Goal: Find specific fact: Find specific fact

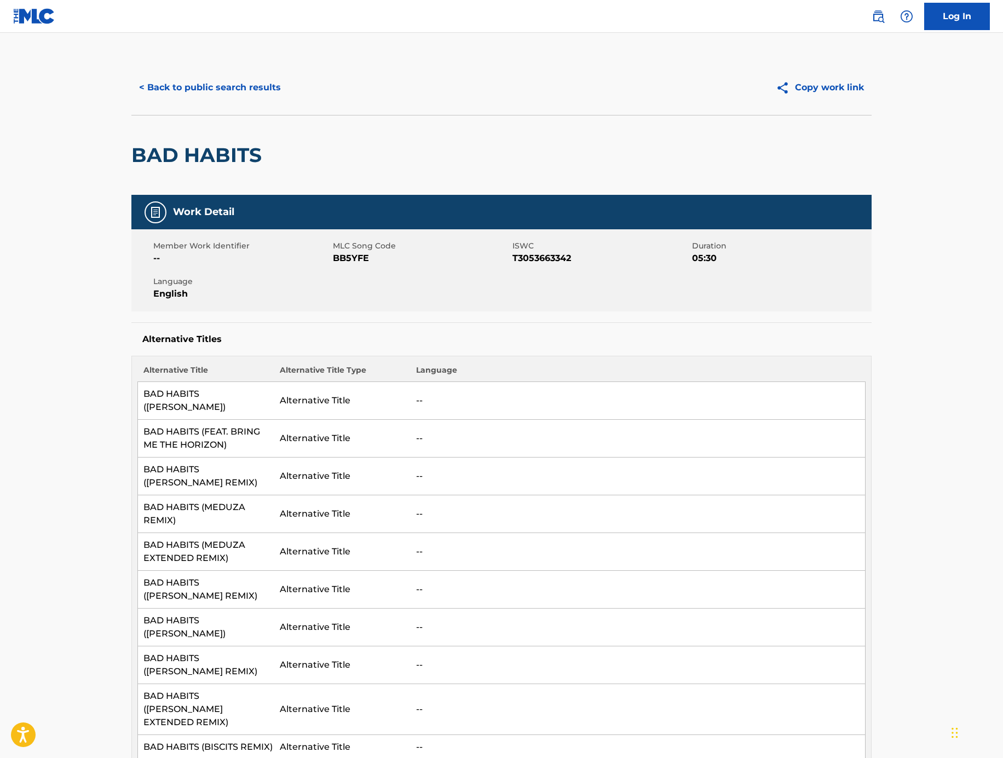
click at [244, 96] on button "< Back to public search results" at bounding box center [209, 87] width 157 height 27
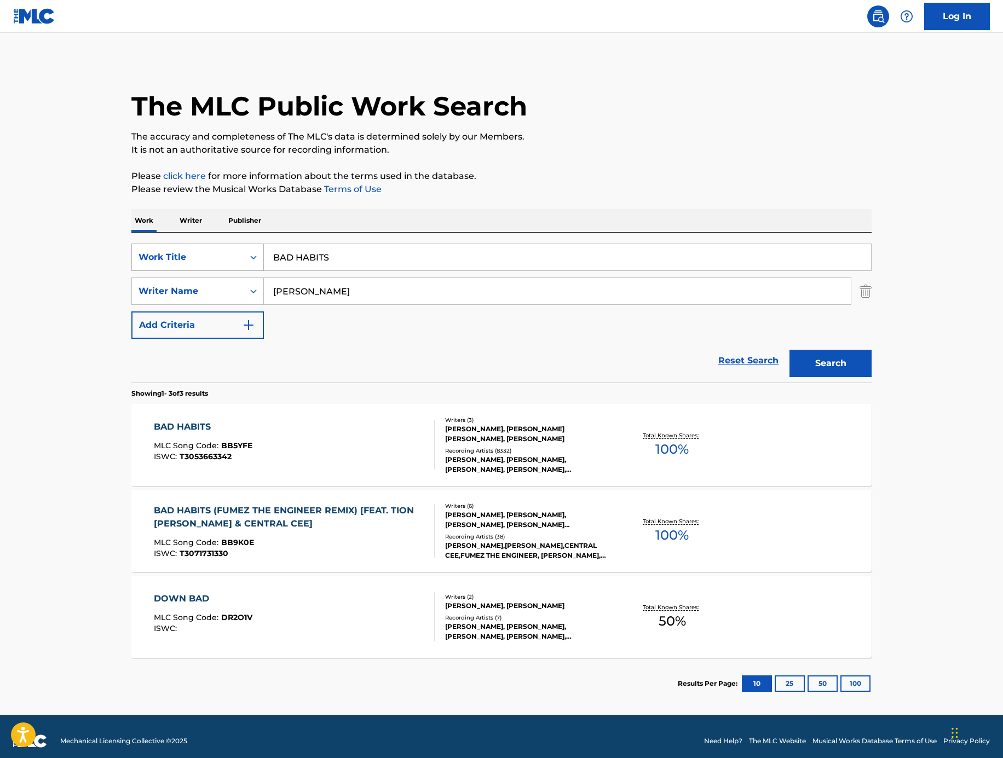
click at [220, 266] on div "Work Title" at bounding box center [197, 257] width 132 height 27
click at [215, 252] on div "Work Title" at bounding box center [188, 257] width 99 height 13
click at [221, 257] on div "Work Title" at bounding box center [188, 257] width 99 height 13
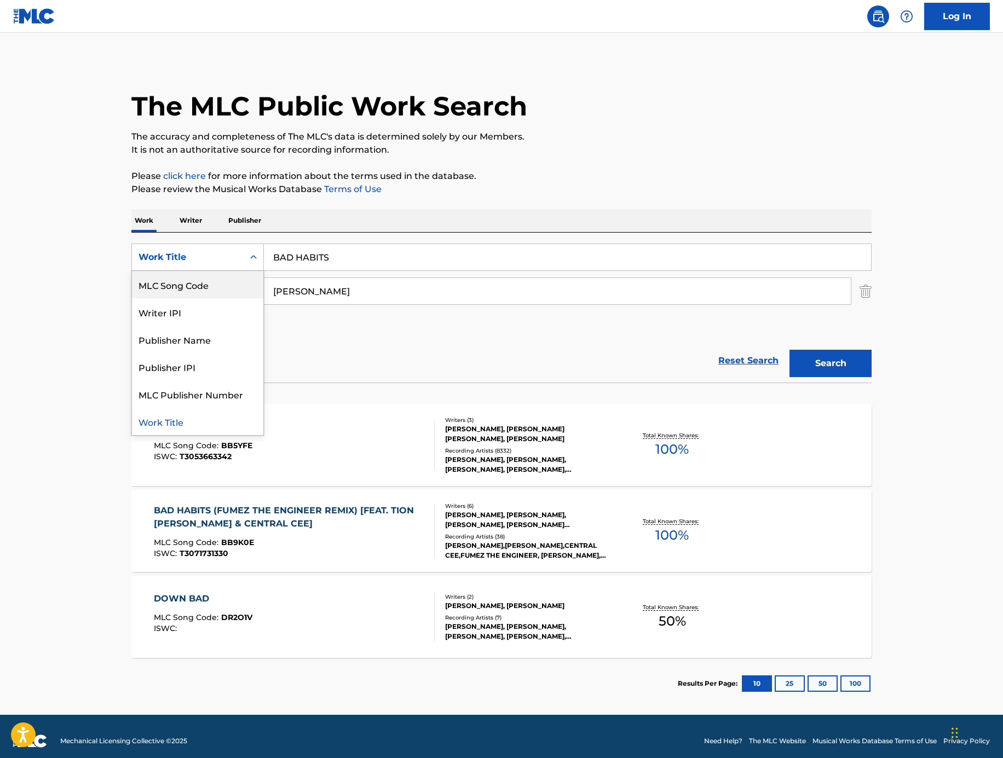
click at [215, 290] on div "MLC Song Code" at bounding box center [197, 284] width 131 height 27
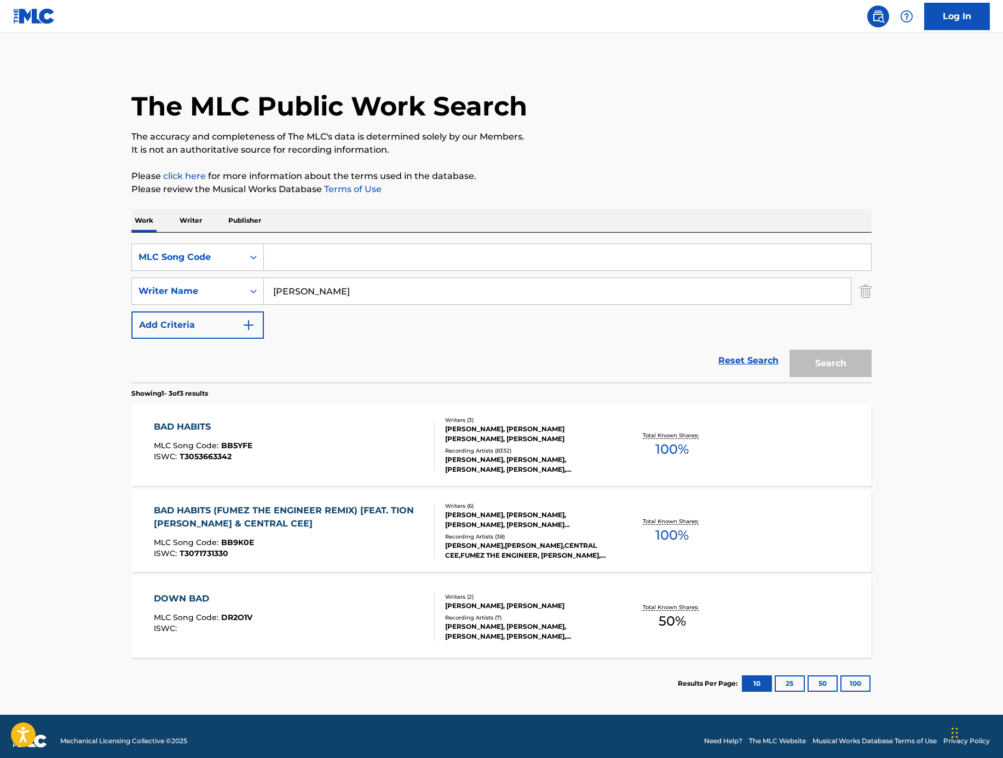
drag, startPoint x: 292, startPoint y: 272, endPoint x: 321, endPoint y: 256, distance: 33.1
click at [319, 256] on input "Search Form" at bounding box center [567, 257] width 607 height 26
paste input "X4711F"
type input "X4711F"
click at [862, 298] on img "Search Form" at bounding box center [866, 291] width 12 height 27
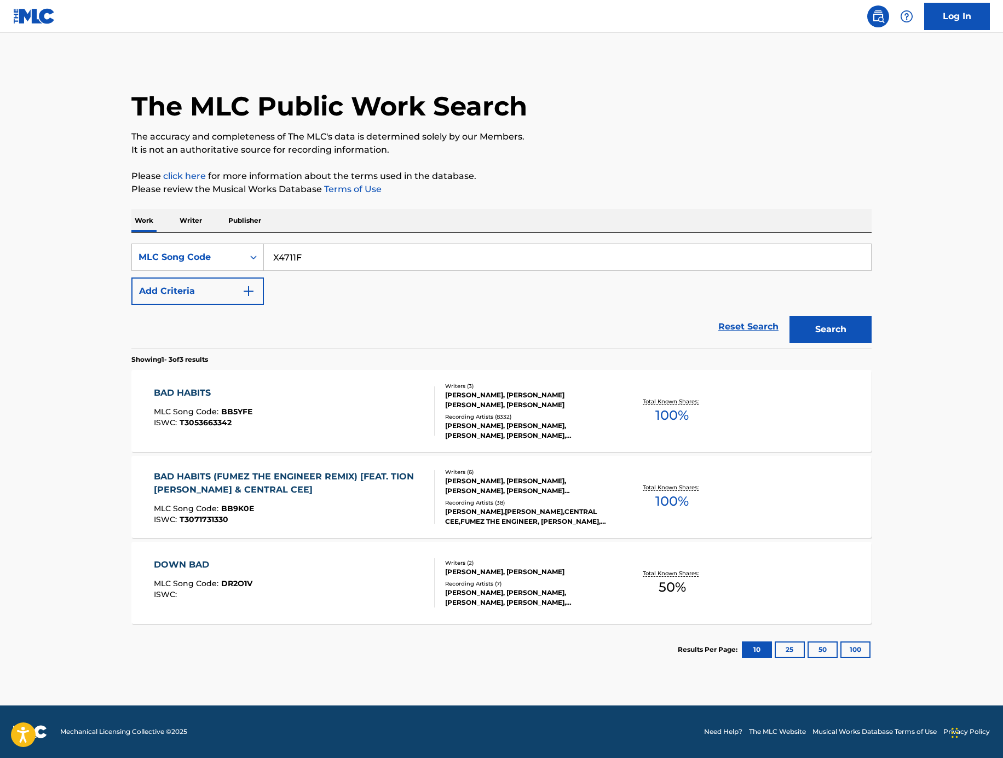
click at [861, 355] on section "Showing 1 - 3 of 3 results" at bounding box center [501, 357] width 740 height 16
click at [849, 326] on button "Search" at bounding box center [830, 329] width 82 height 27
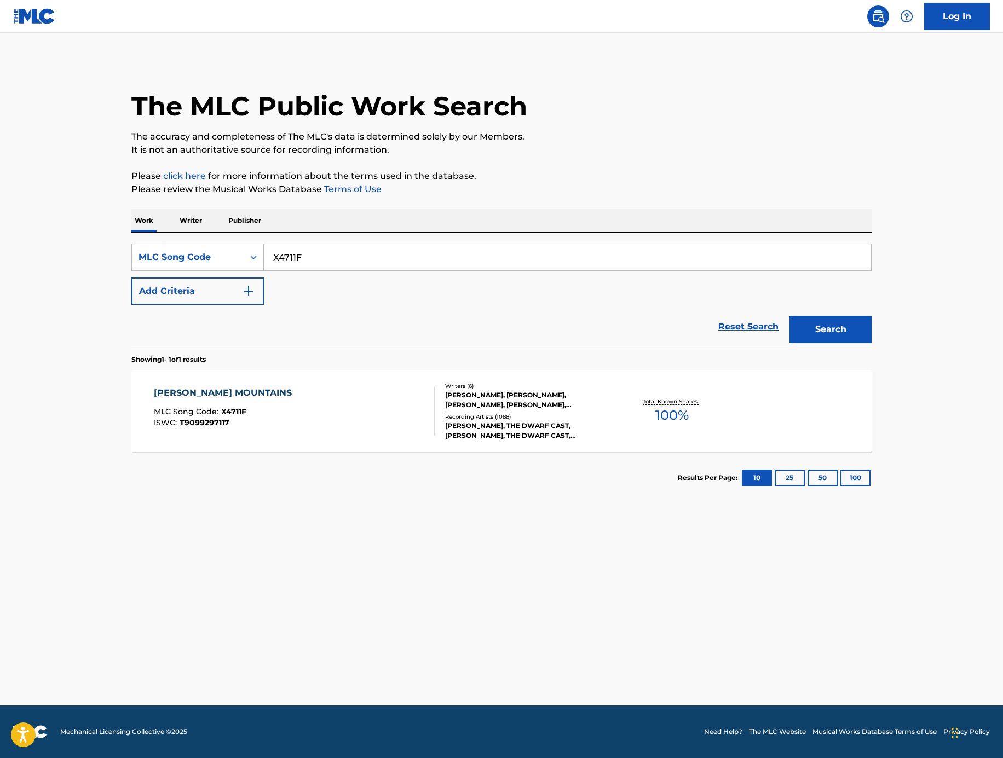
click at [337, 400] on div "[PERSON_NAME] MOUNTAINS MLC Song Code : X4711F ISWC : T9099297117" at bounding box center [294, 411] width 281 height 49
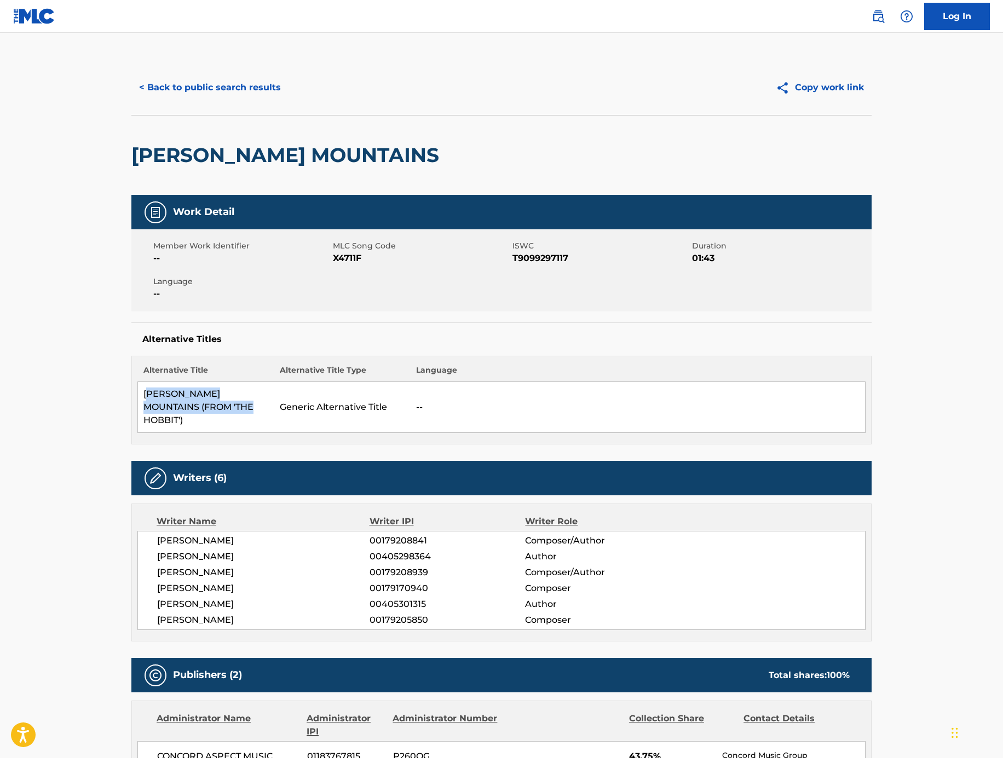
drag, startPoint x: 229, startPoint y: 407, endPoint x: 151, endPoint y: 390, distance: 80.1
click at [151, 390] on td "[PERSON_NAME] MOUNTAINS (FROM 'THE HOBBIT')" at bounding box center [206, 407] width 136 height 51
click at [244, 396] on td "[PERSON_NAME] MOUNTAINS (FROM 'THE HOBBIT')" at bounding box center [206, 407] width 136 height 51
drag, startPoint x: 191, startPoint y: 389, endPoint x: 139, endPoint y: 389, distance: 52.0
click at [139, 389] on td "[PERSON_NAME] MOUNTAINS (FROM 'THE HOBBIT')" at bounding box center [206, 407] width 136 height 51
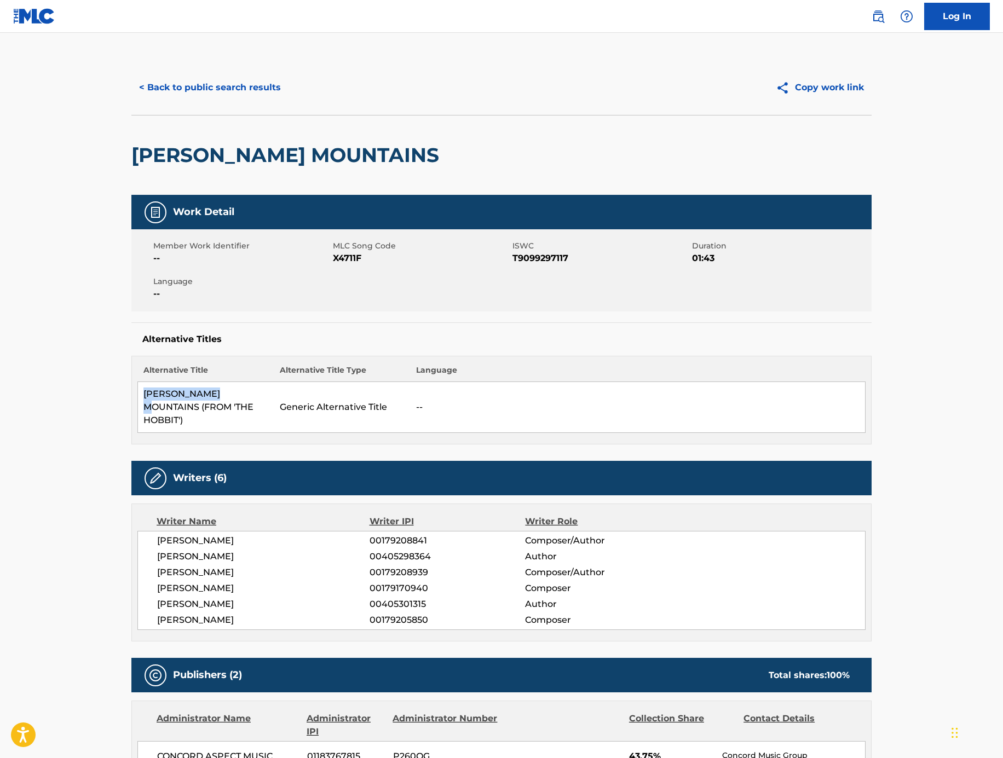
copy td "[PERSON_NAME] MOUNTAINS"
